Goal: Information Seeking & Learning: Find specific fact

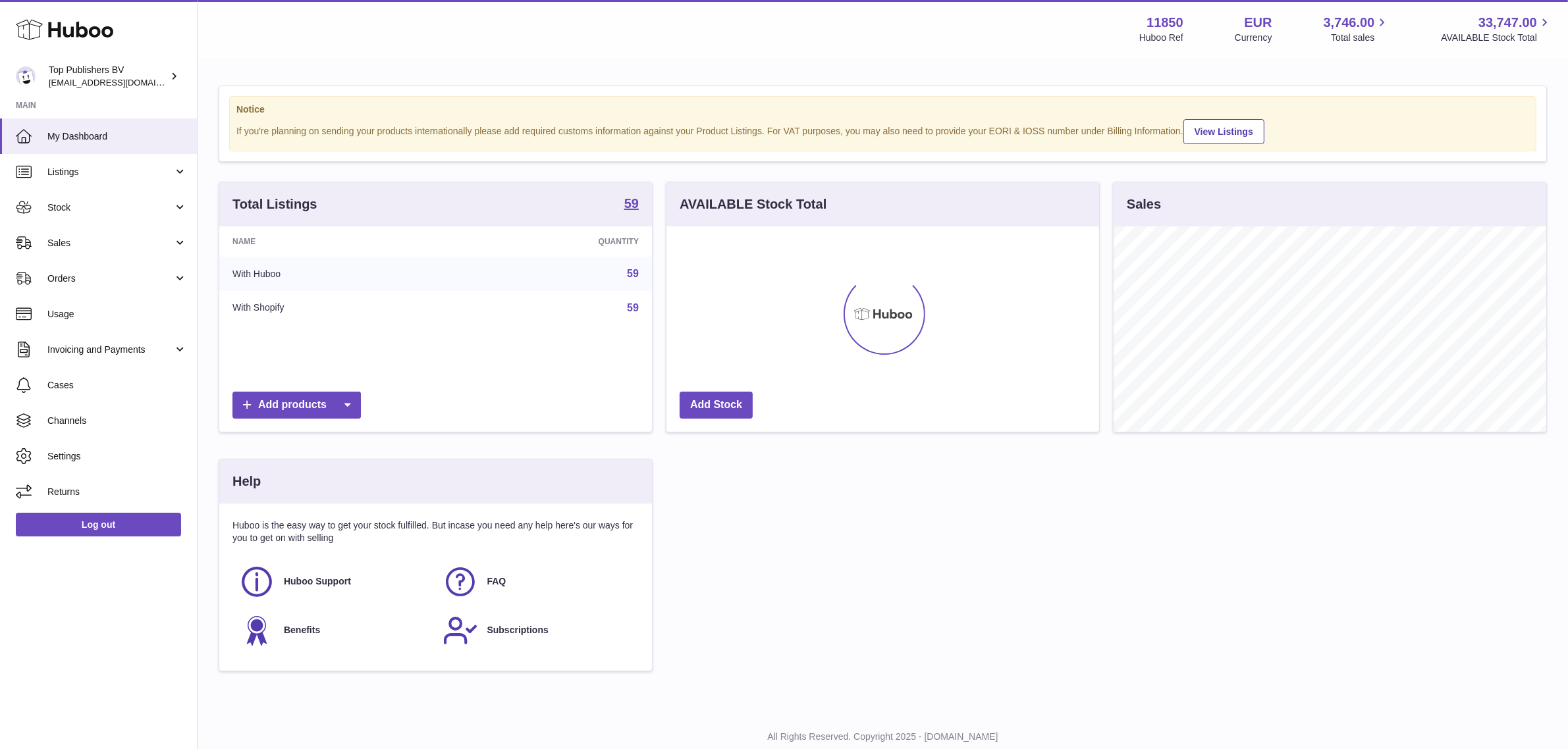
scroll to position [205, 437]
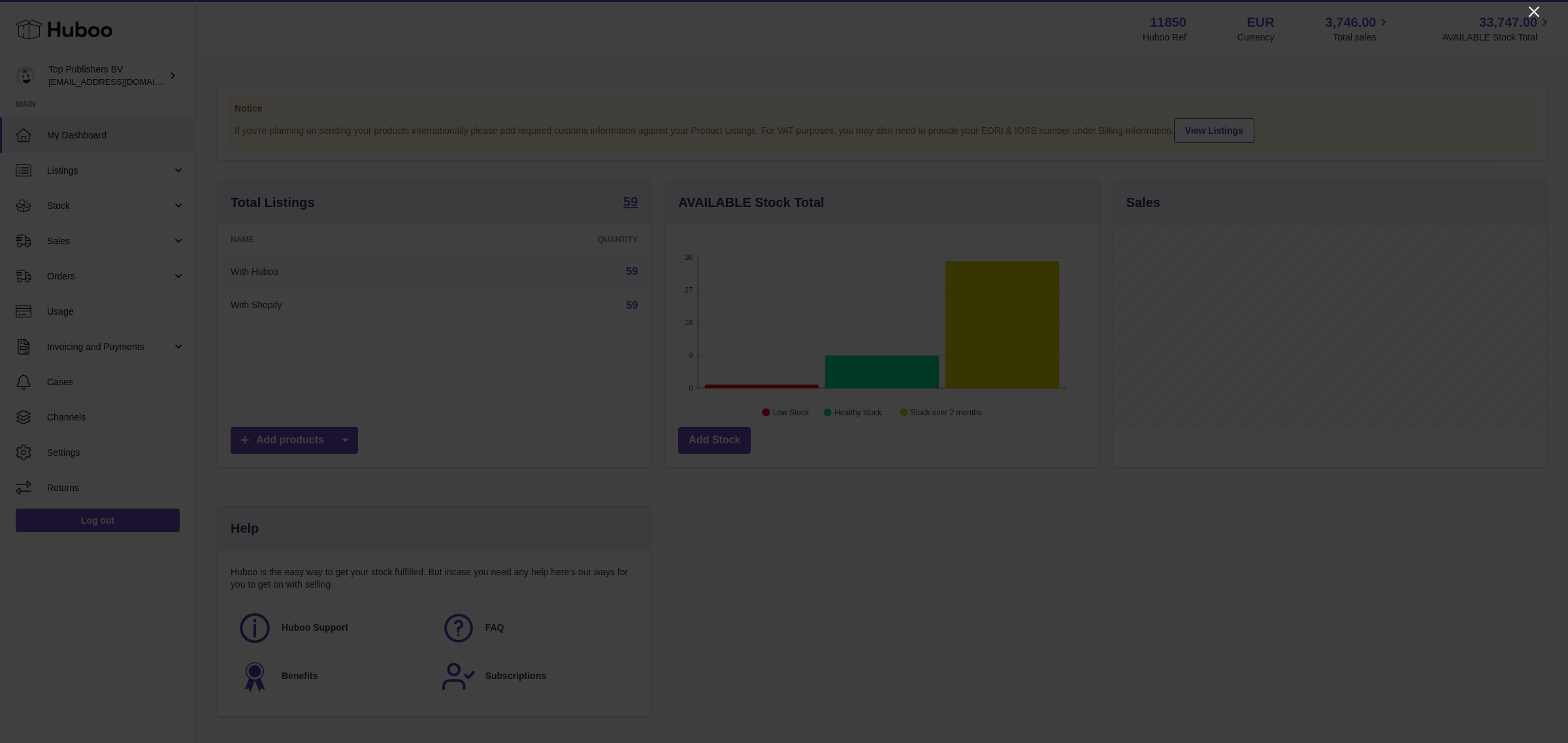
click at [1533, 14] on icon "Close" at bounding box center [1535, 12] width 16 height 16
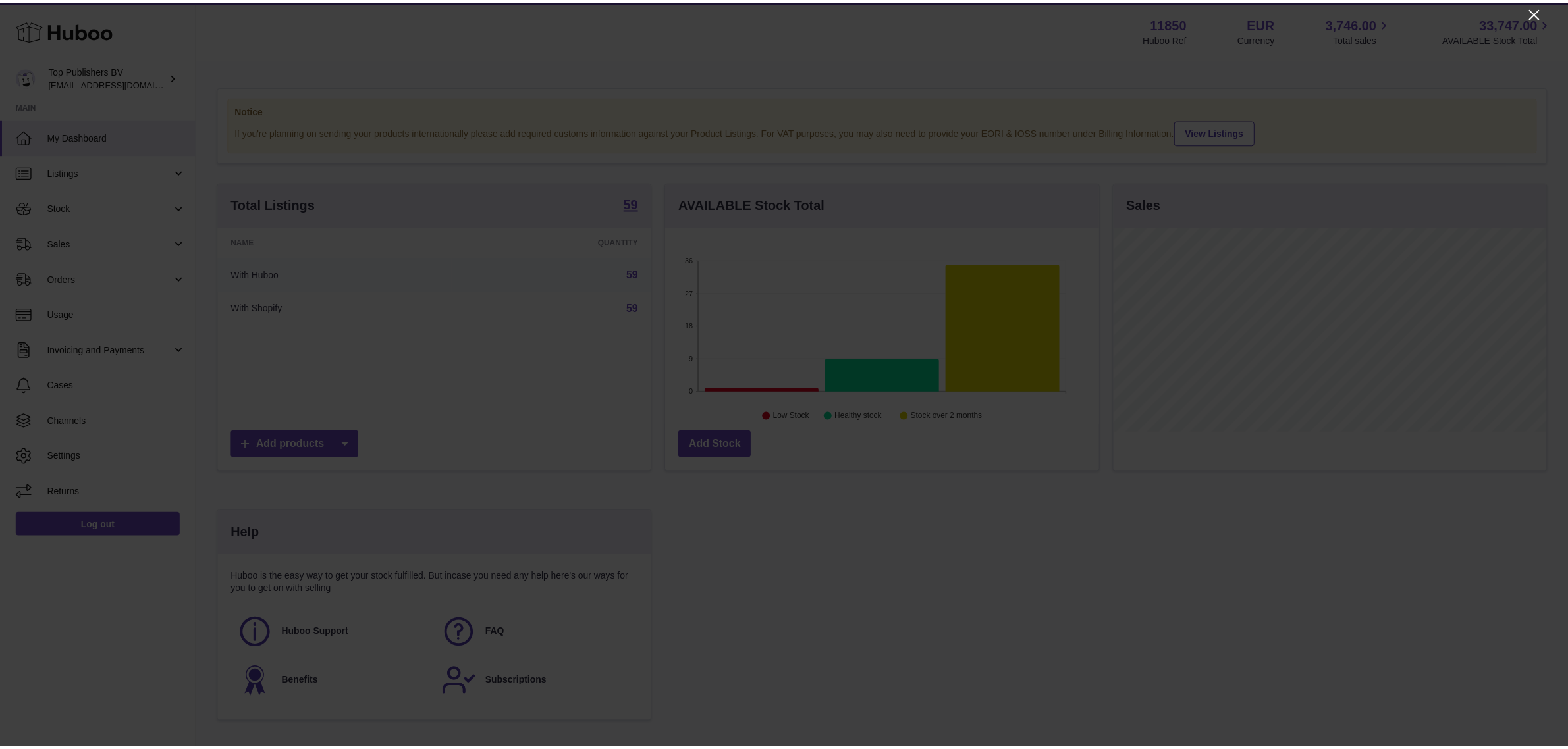
scroll to position [658110, 658256]
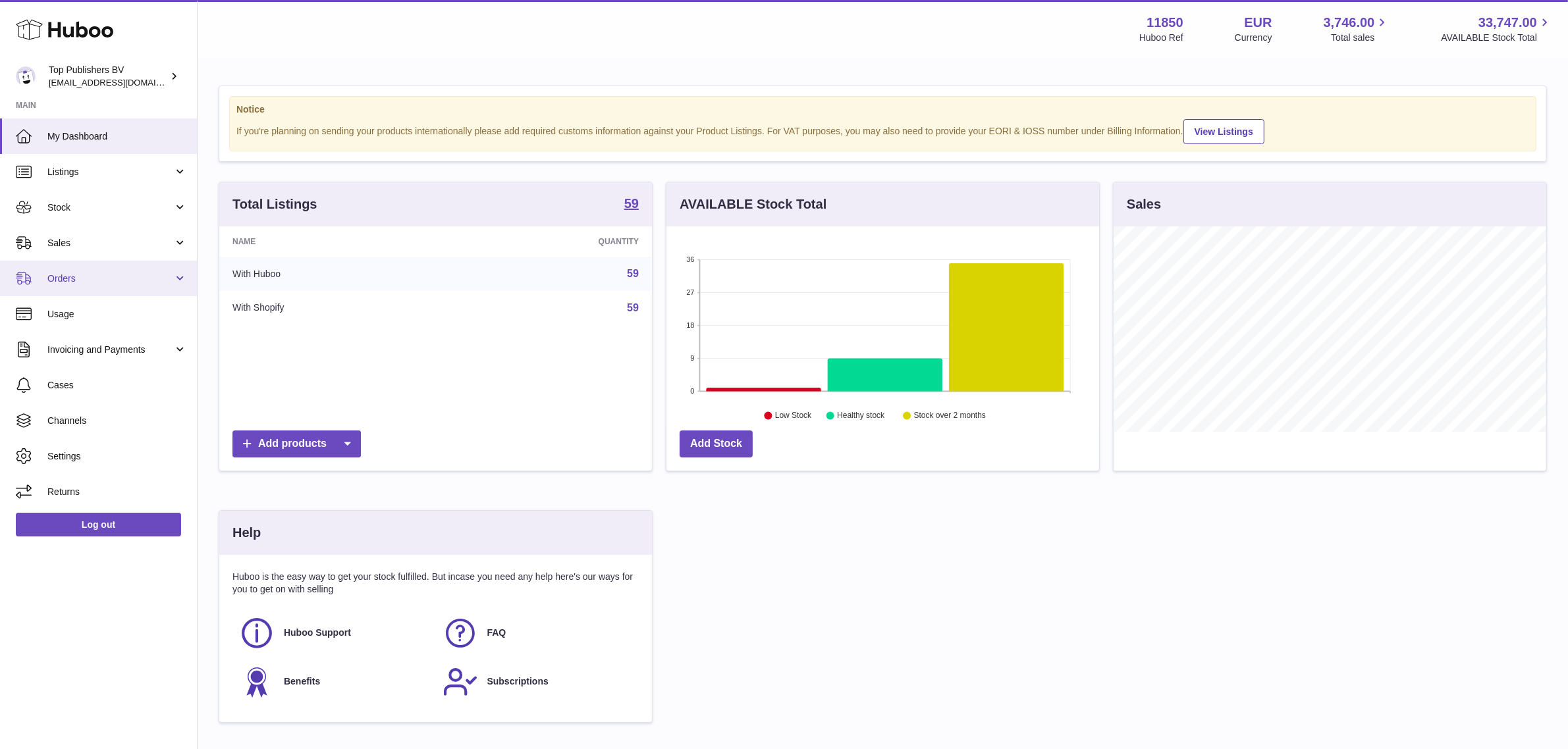
click at [76, 280] on span "Orders" at bounding box center [110, 279] width 125 height 13
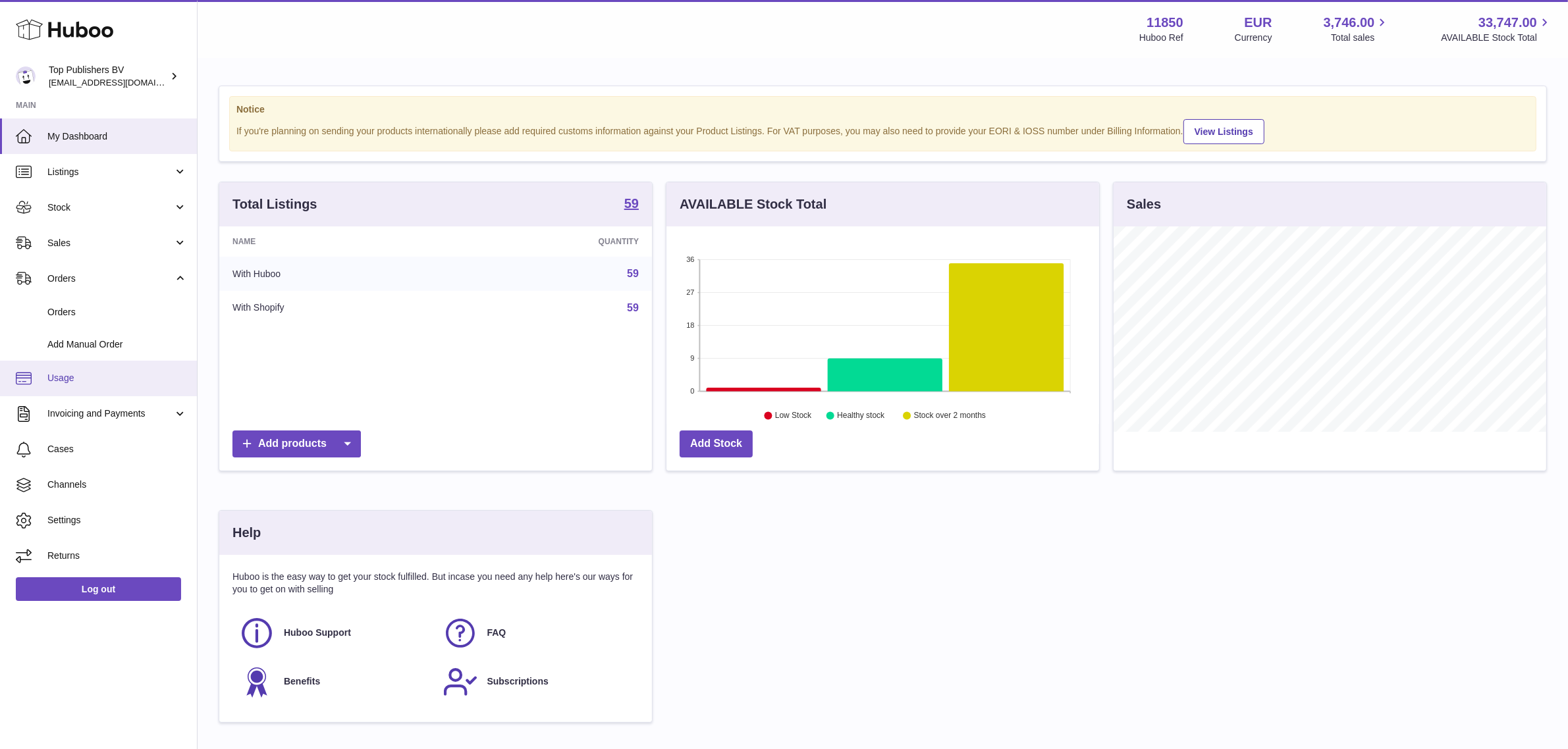
click at [78, 377] on span "Usage" at bounding box center [117, 379] width 140 height 13
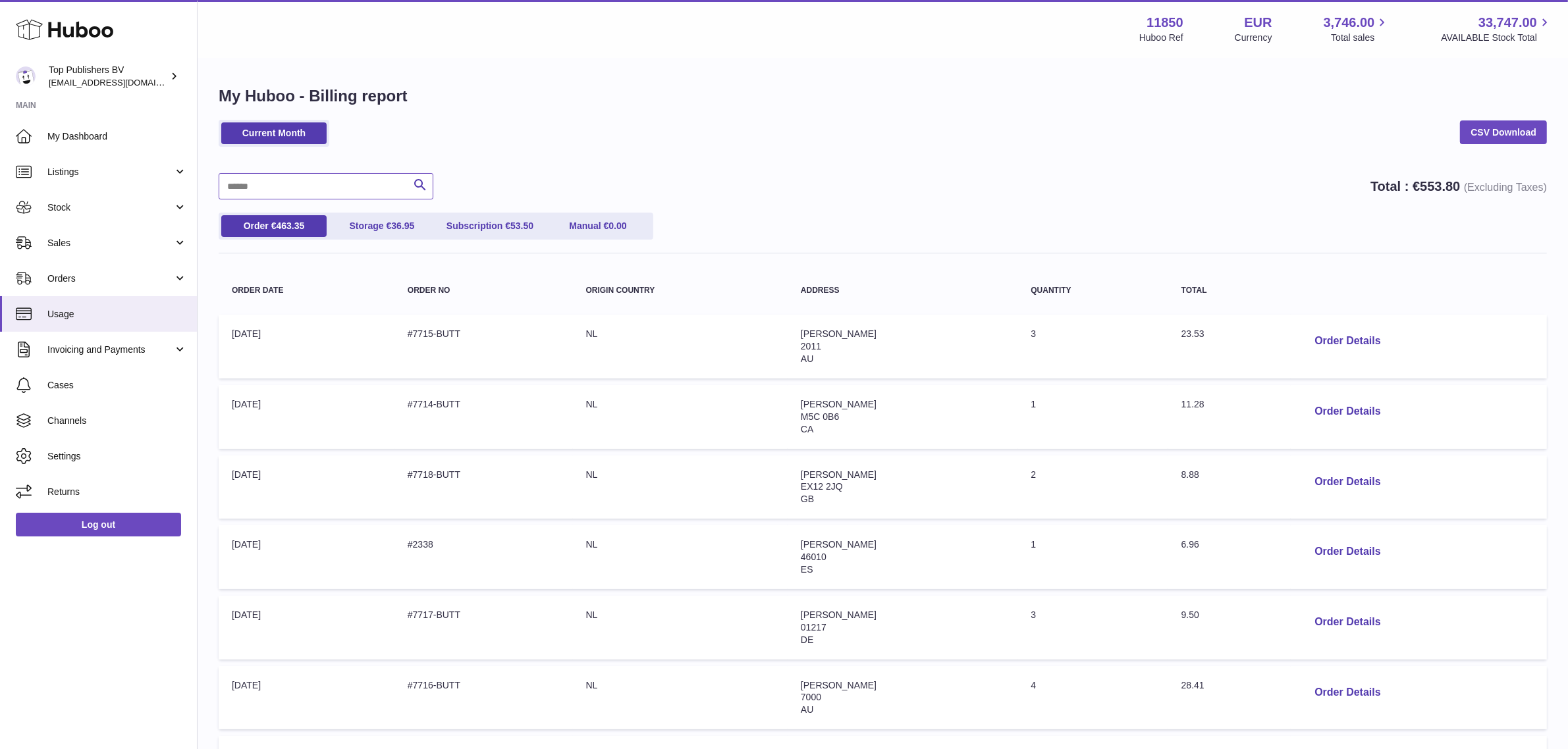
click at [264, 191] on input "text" at bounding box center [326, 186] width 215 height 27
click at [271, 195] on input "text" at bounding box center [326, 186] width 215 height 27
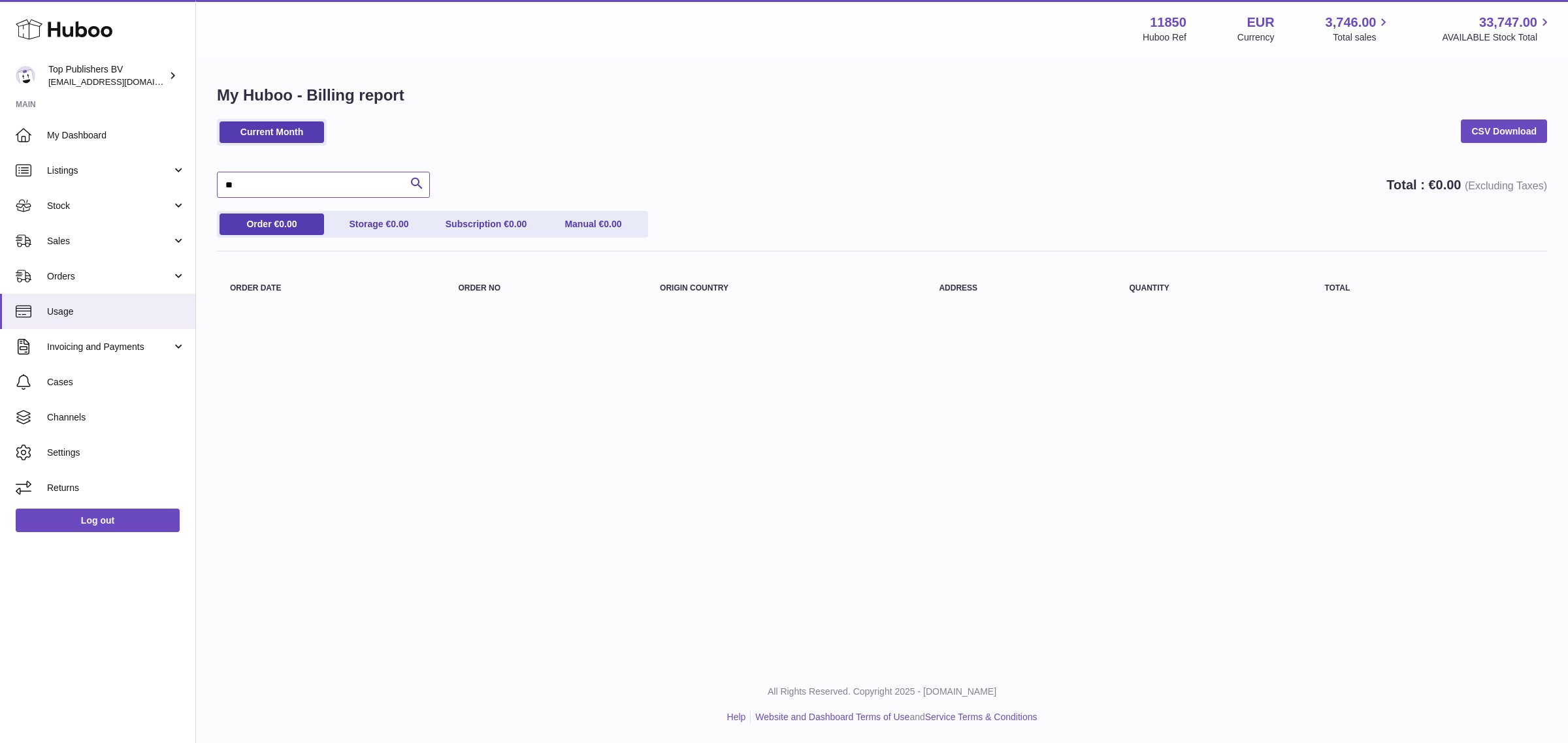
type input "*"
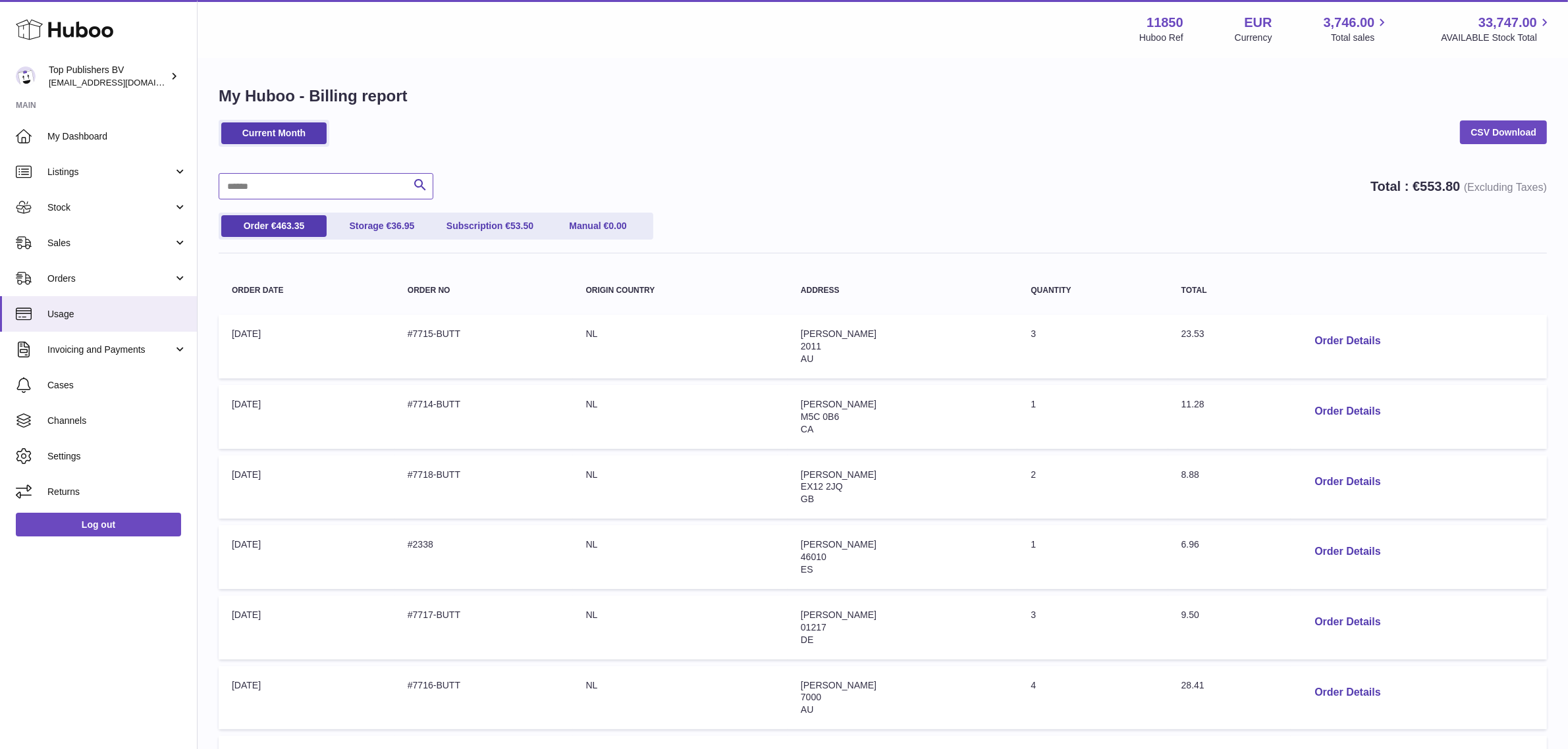
click at [341, 191] on input "text" at bounding box center [326, 186] width 215 height 27
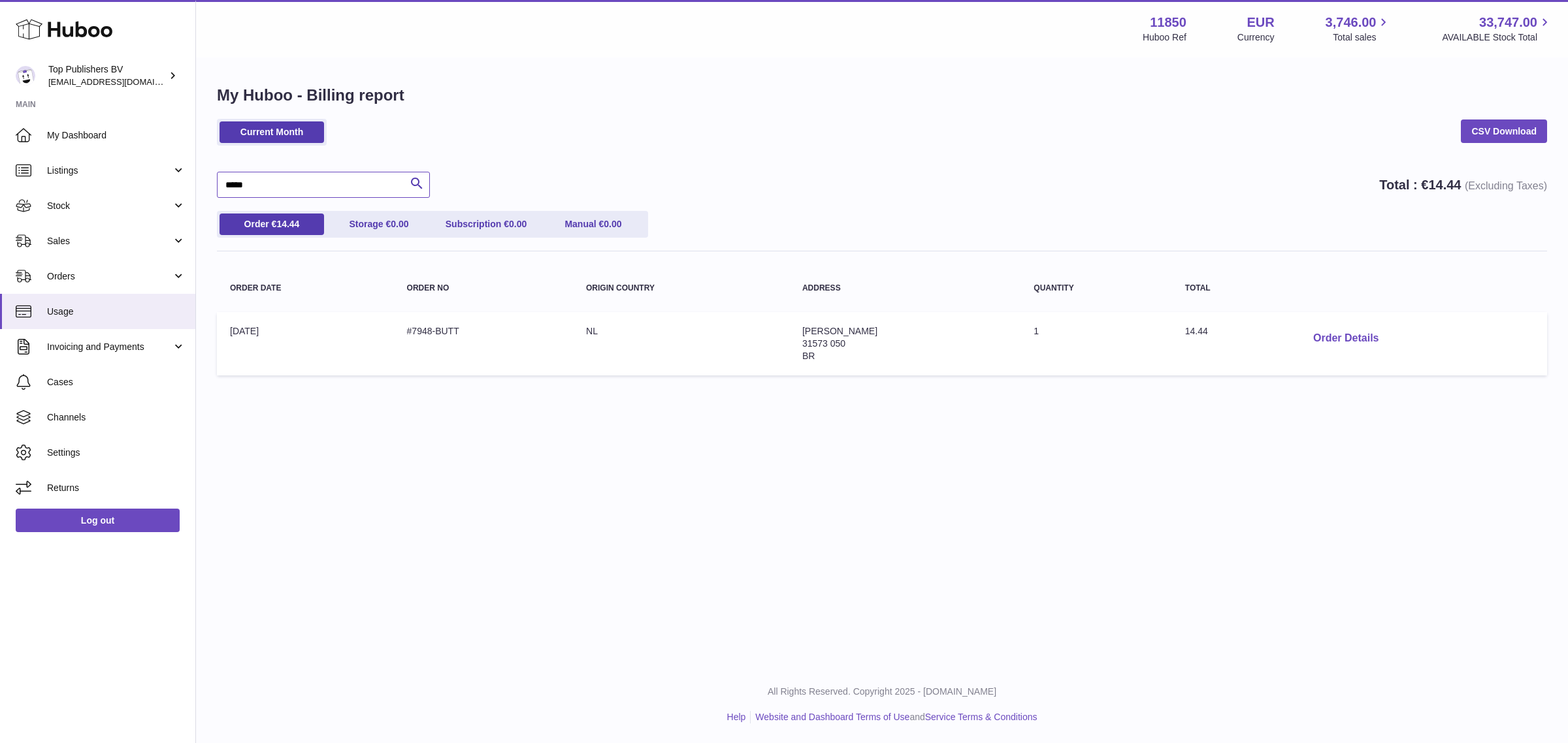
type input "*****"
click at [1360, 338] on button "Order Details" at bounding box center [1345, 339] width 86 height 27
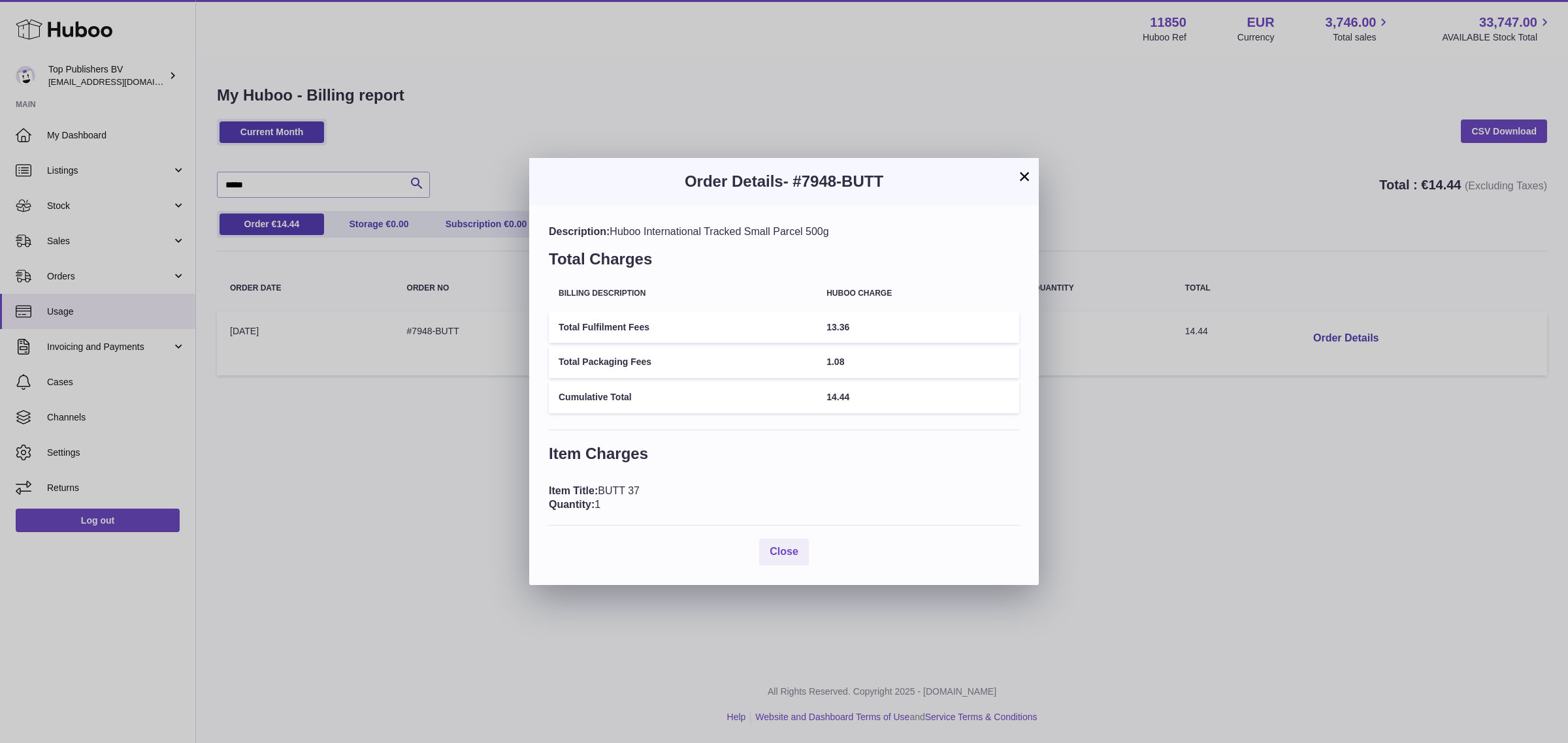
click at [1028, 179] on button "×" at bounding box center [1025, 176] width 16 height 16
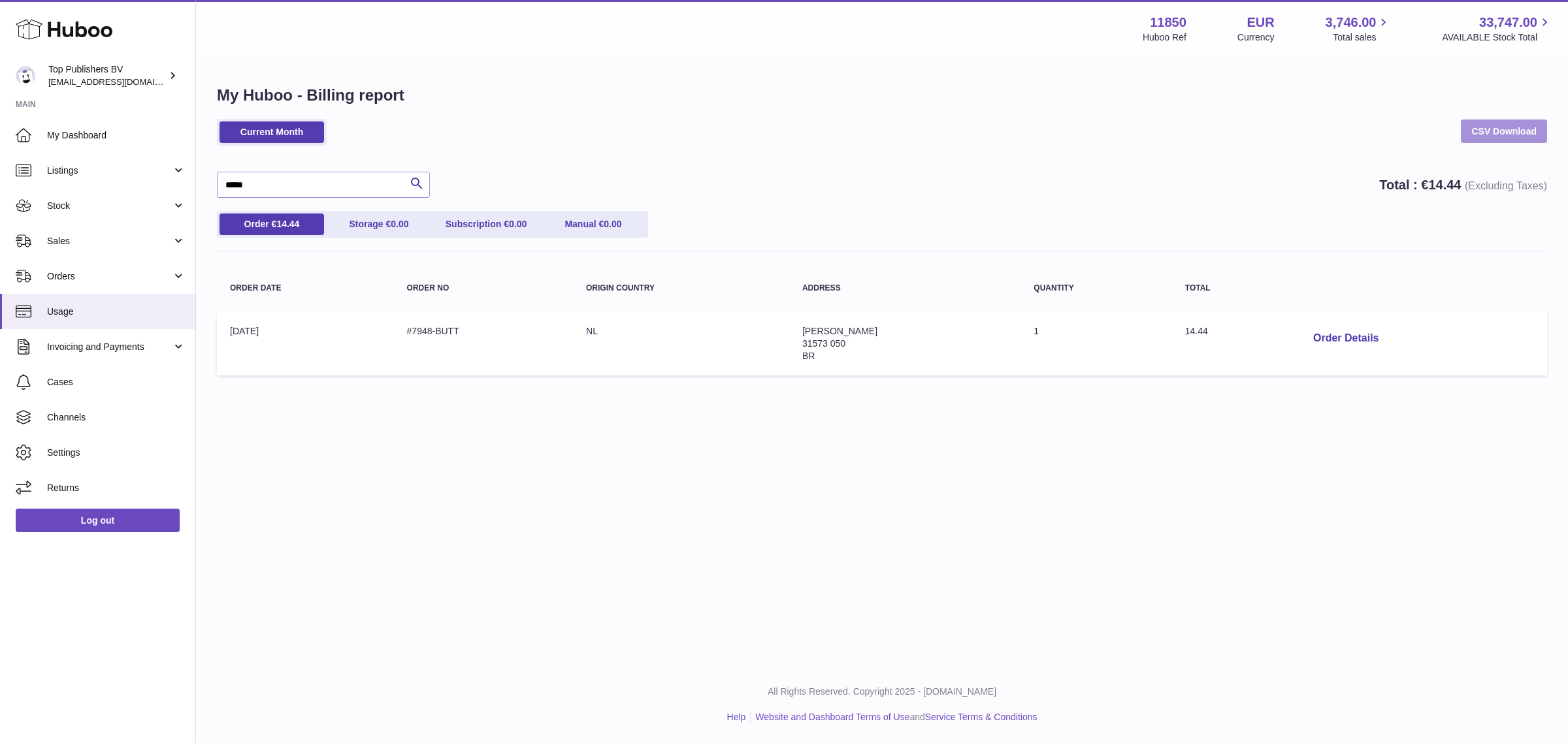
click at [1483, 136] on link "CSV Download" at bounding box center [1504, 131] width 86 height 23
click at [280, 183] on input "*****" at bounding box center [323, 184] width 213 height 26
drag, startPoint x: 1169, startPoint y: 331, endPoint x: 1222, endPoint y: 332, distance: 53.0
click at [1222, 332] on td "Total: 5.96" at bounding box center [1231, 344] width 117 height 63
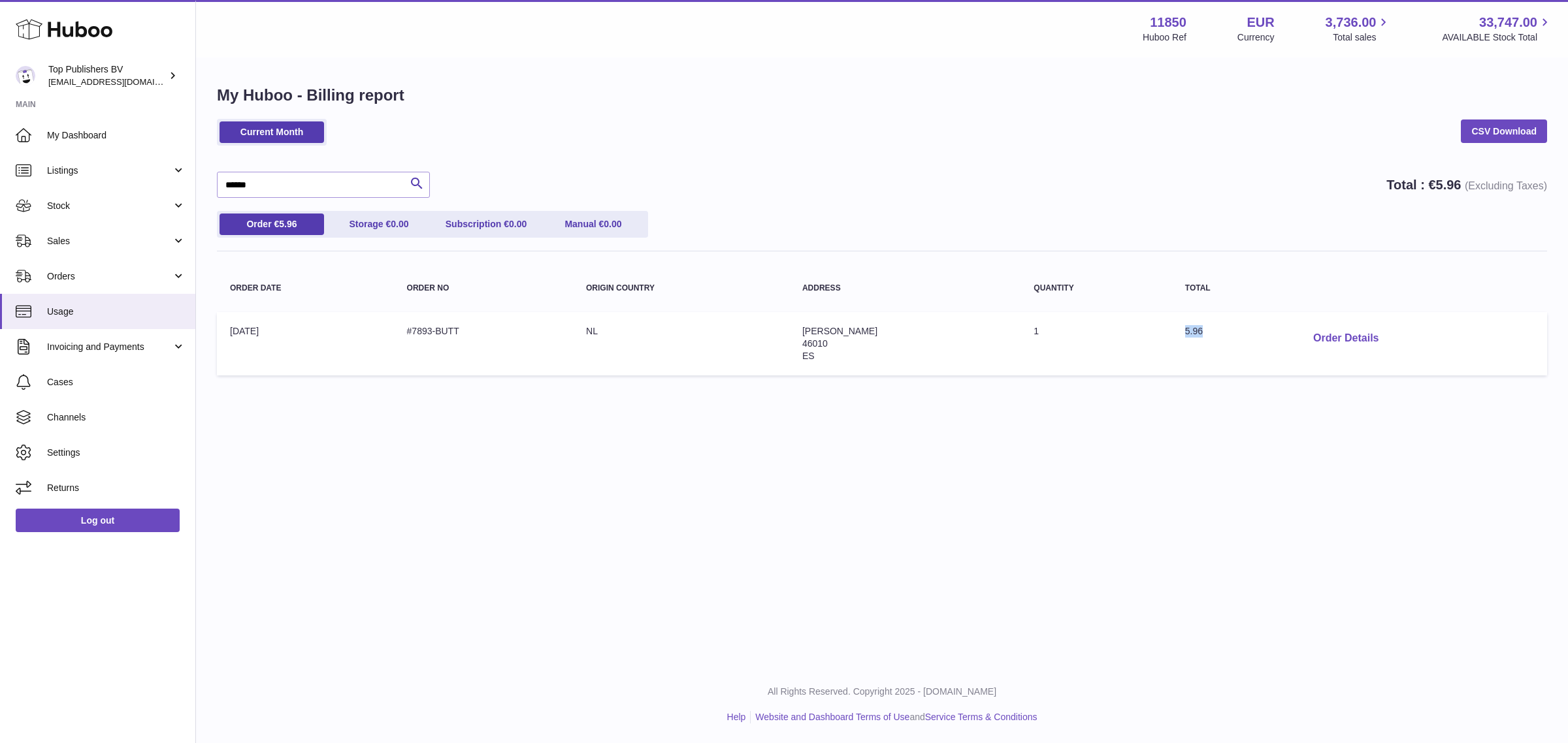
click at [1310, 334] on button "Order Details" at bounding box center [1345, 339] width 86 height 27
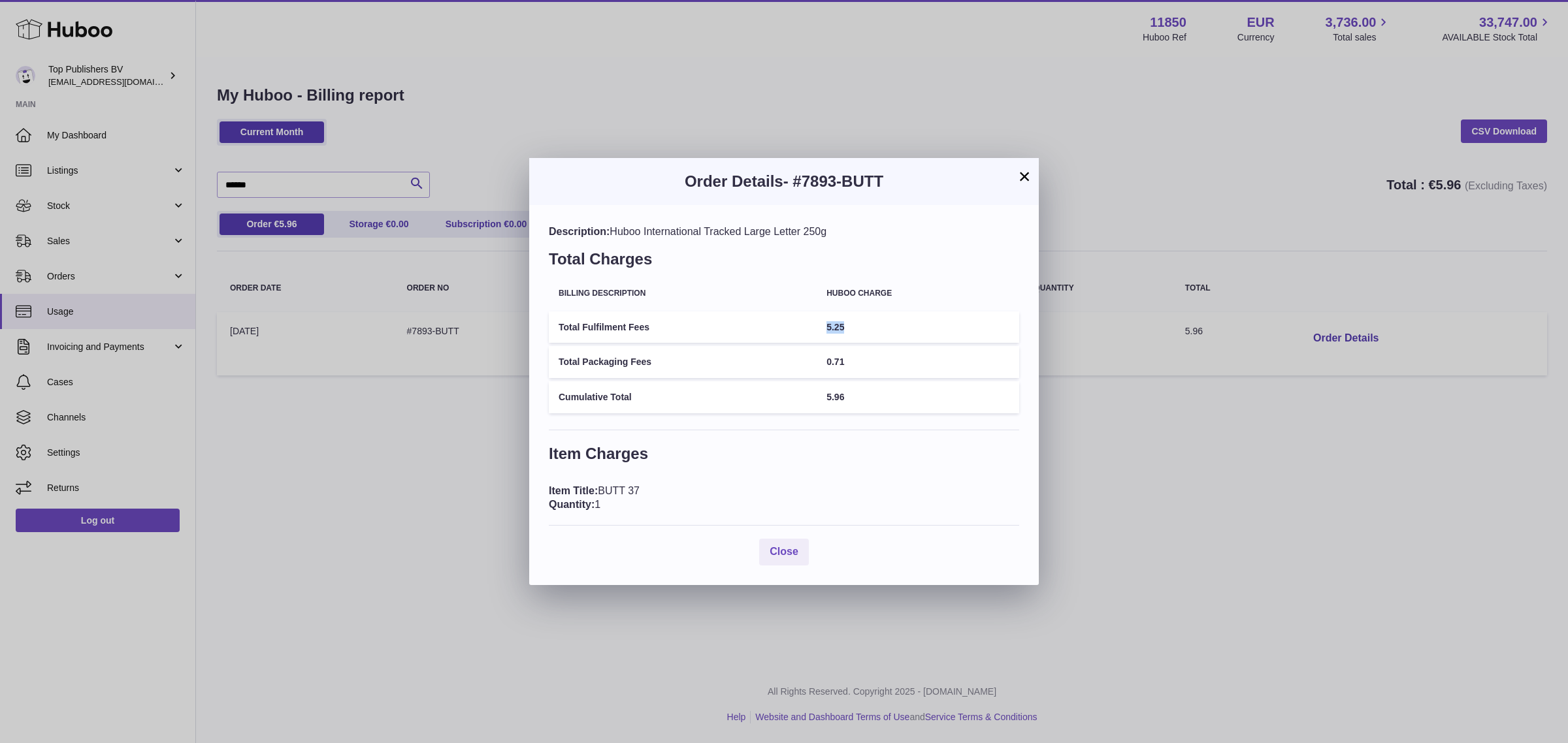
drag, startPoint x: 873, startPoint y: 328, endPoint x: 829, endPoint y: 327, distance: 44.0
click at [829, 327] on td "5.25" at bounding box center [918, 328] width 203 height 32
click at [1028, 174] on button "×" at bounding box center [1025, 176] width 16 height 16
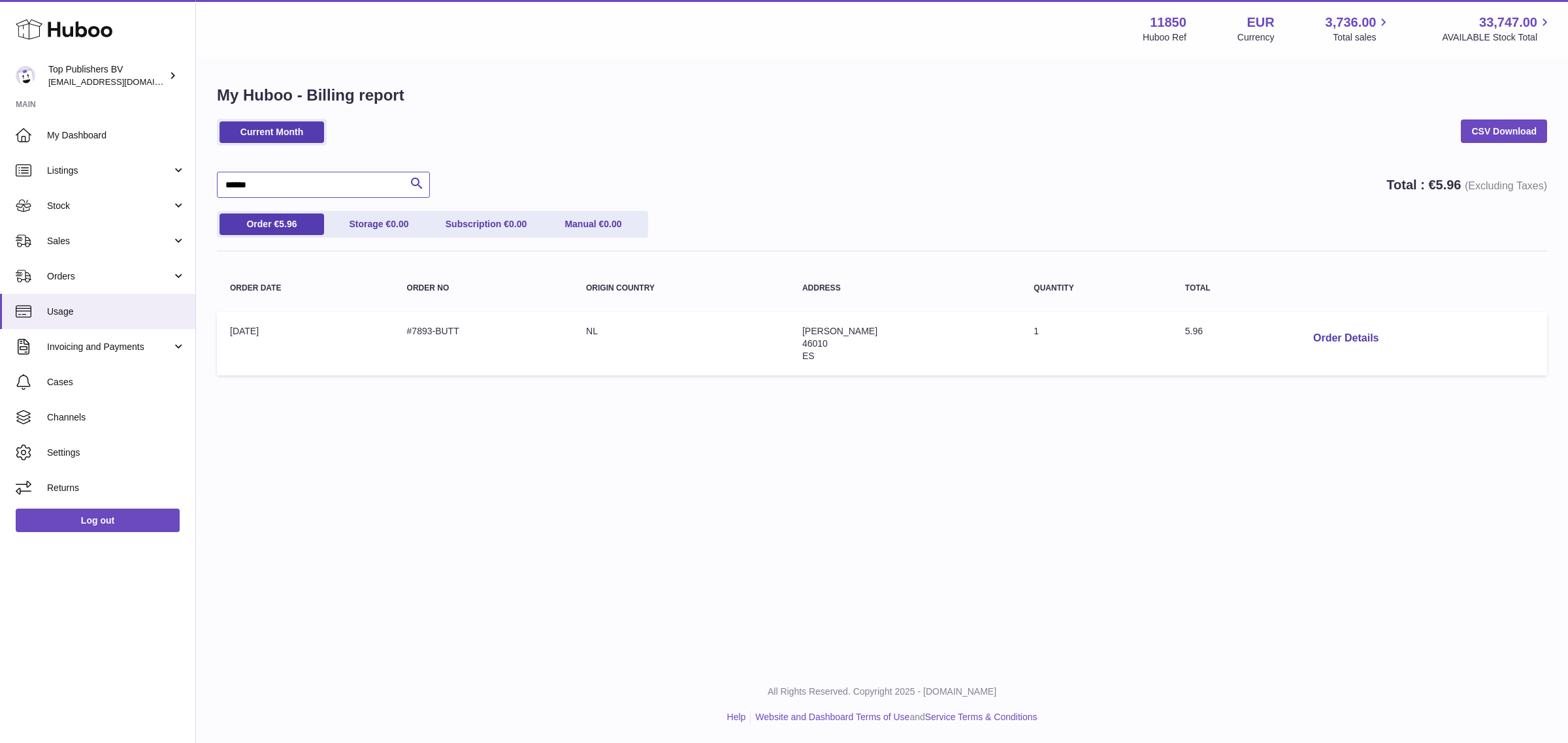
click at [258, 181] on input "******" at bounding box center [323, 184] width 213 height 26
type input "****"
click at [1321, 337] on button "Order Details" at bounding box center [1345, 339] width 86 height 27
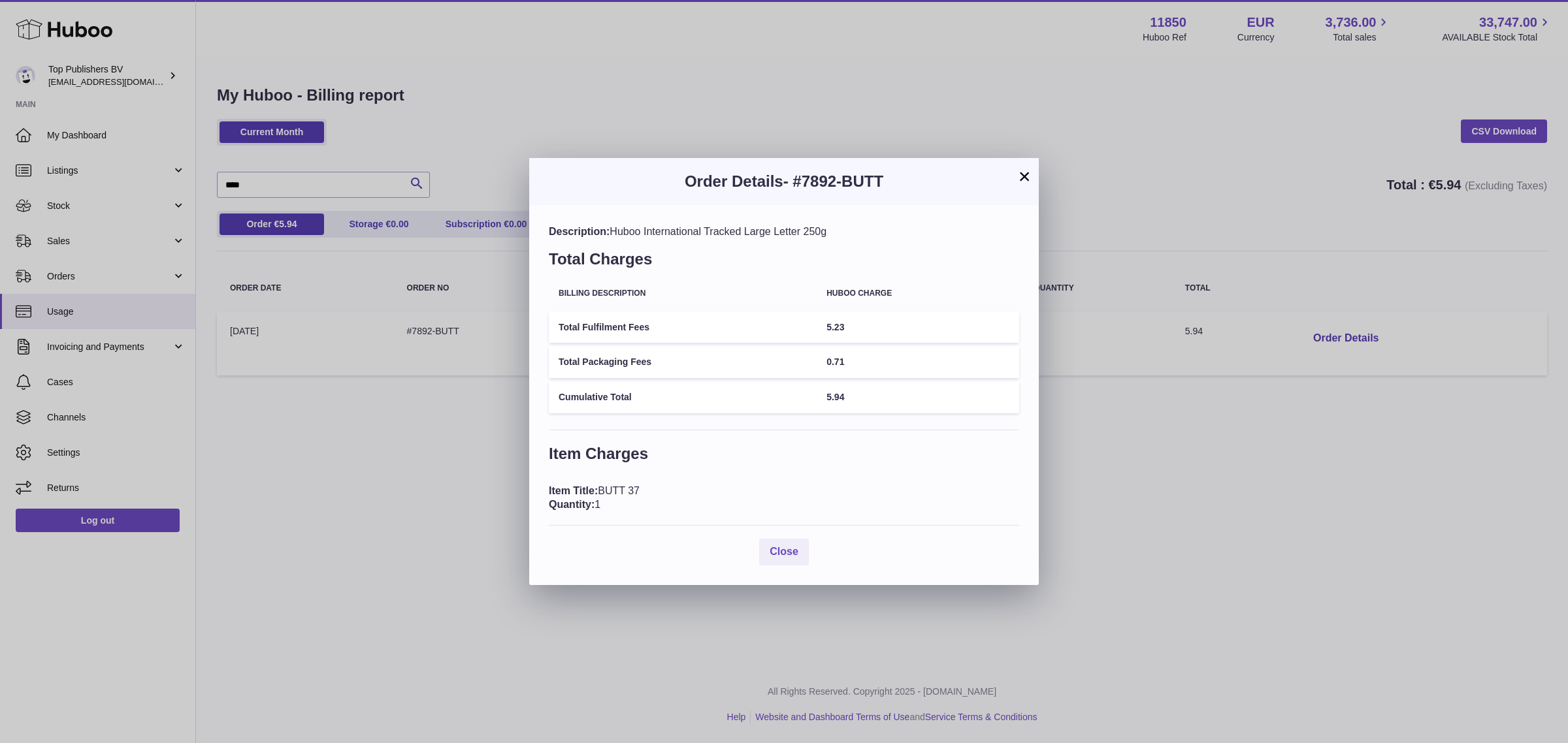
click at [1020, 175] on button "×" at bounding box center [1025, 176] width 16 height 16
